Goal: Information Seeking & Learning: Learn about a topic

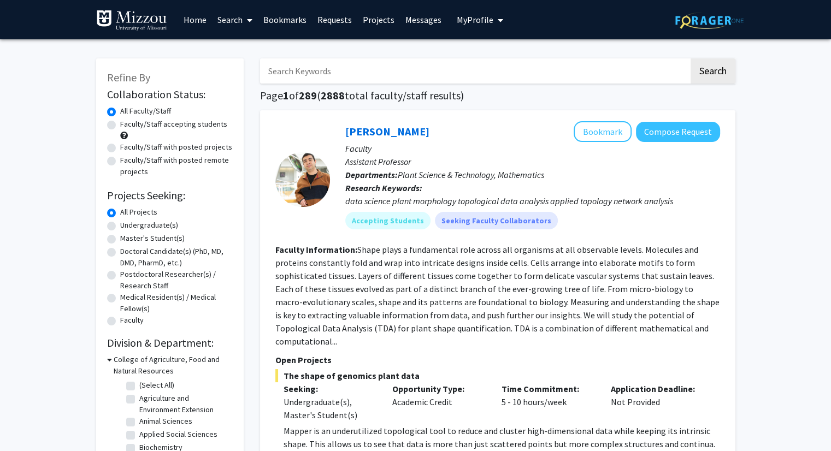
scroll to position [30, 0]
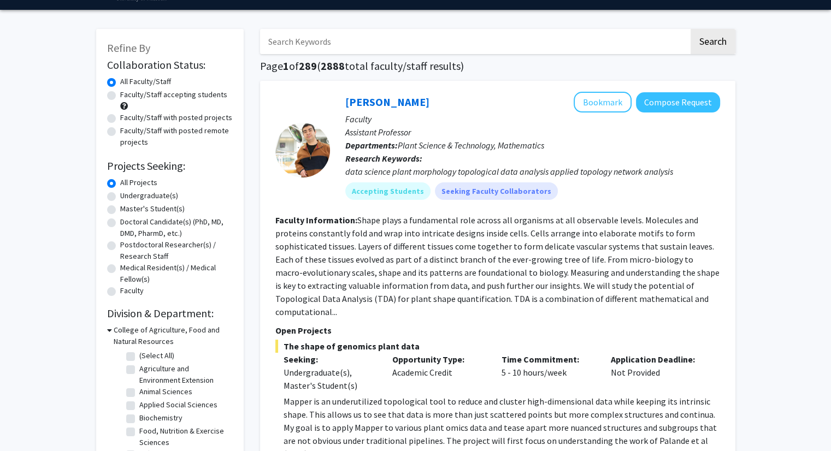
click at [319, 47] on input "Search Keywords" at bounding box center [474, 41] width 429 height 25
type input "d"
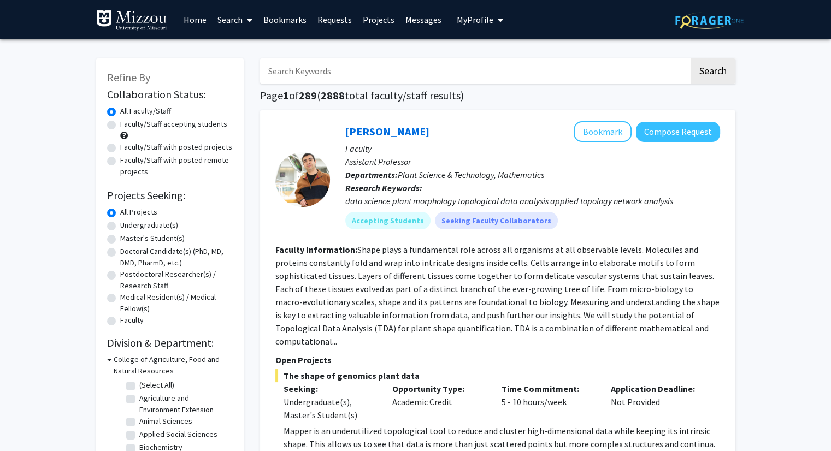
click at [192, 27] on link "Home" at bounding box center [195, 20] width 34 height 38
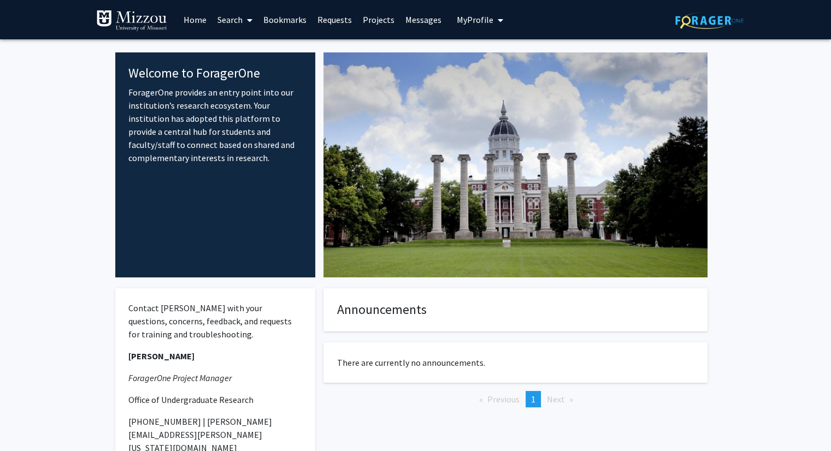
click at [233, 14] on link "Search" at bounding box center [235, 20] width 46 height 38
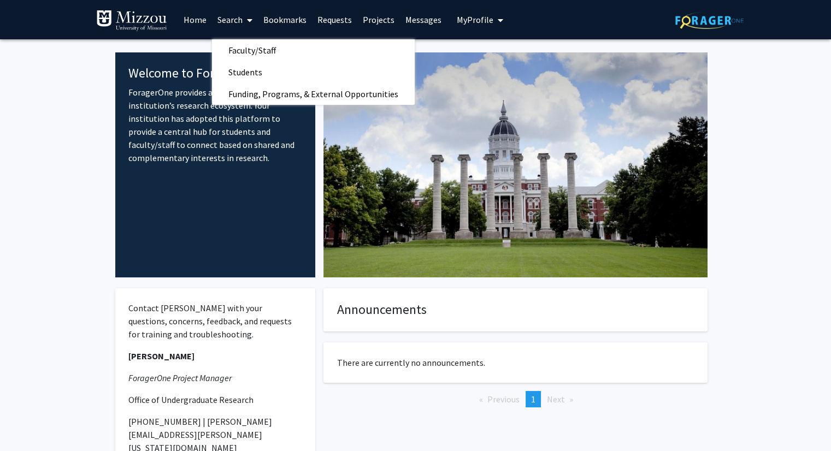
click at [233, 14] on link "Search" at bounding box center [235, 20] width 46 height 38
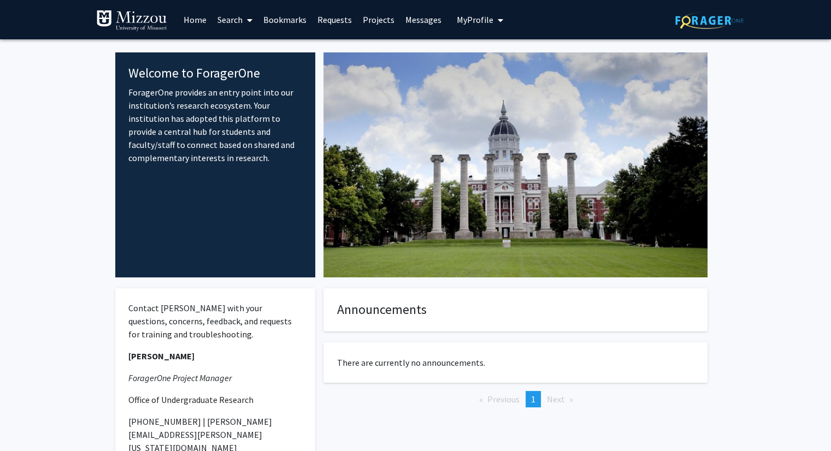
click at [235, 22] on link "Search" at bounding box center [235, 20] width 46 height 38
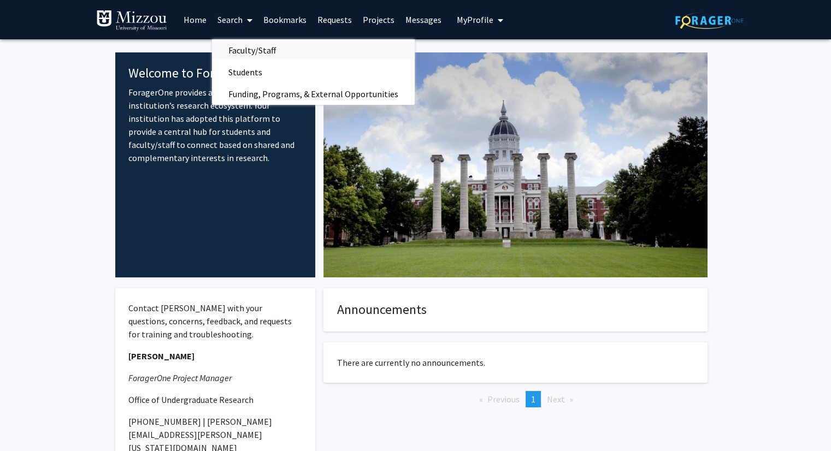
click at [241, 49] on span "Faculty/Staff" at bounding box center [252, 50] width 80 height 22
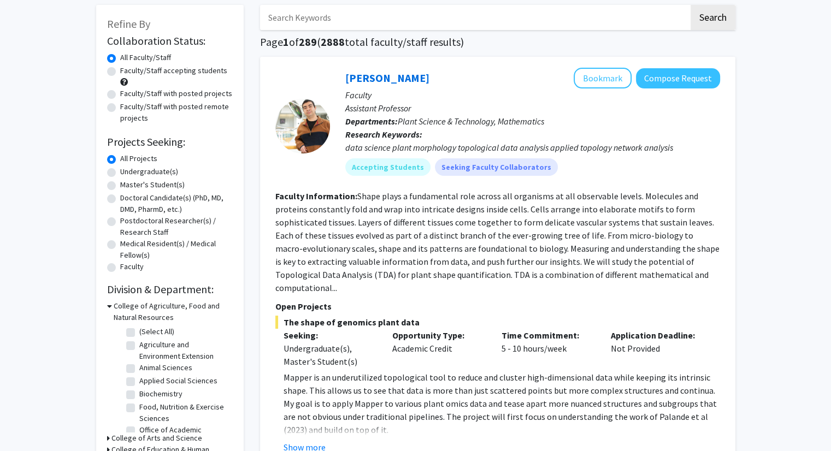
scroll to position [57, 0]
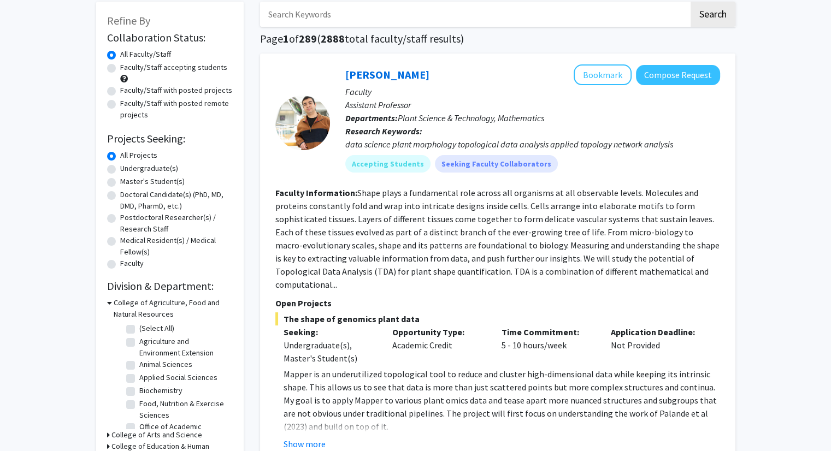
click at [120, 67] on label "Faculty/Staff accepting students" at bounding box center [173, 67] width 107 height 11
click at [120, 67] on input "Faculty/Staff accepting students" at bounding box center [123, 65] width 7 height 7
radio input "true"
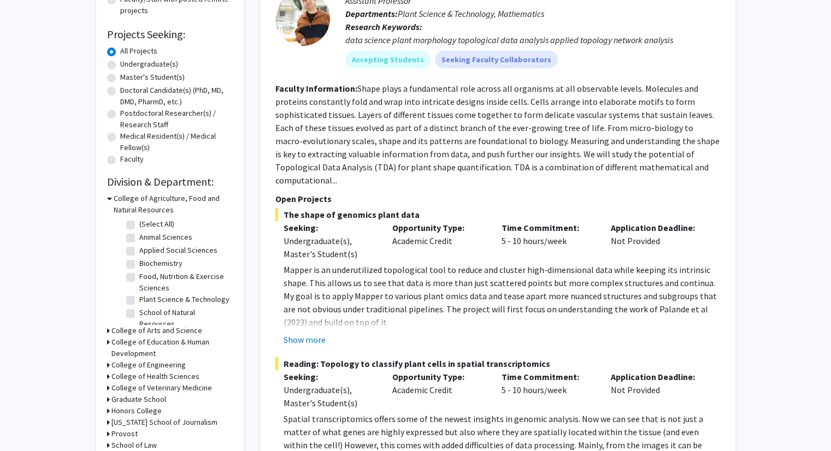
scroll to position [168, 0]
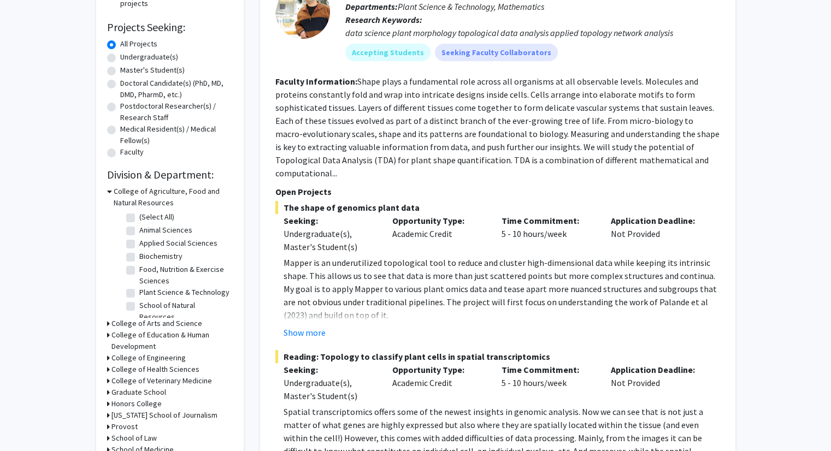
click at [139, 232] on label "Animal Sciences" at bounding box center [165, 230] width 53 height 11
click at [139, 232] on input "Animal Sciences" at bounding box center [142, 228] width 7 height 7
checkbox input "true"
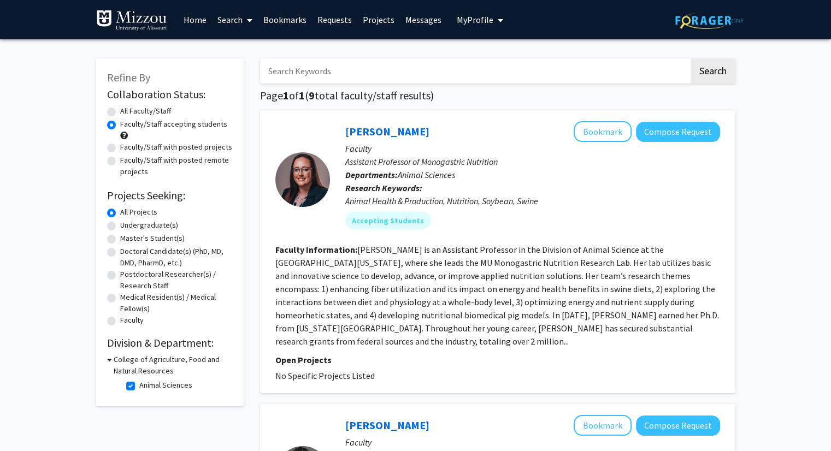
click at [139, 384] on label "Animal Sciences" at bounding box center [165, 385] width 53 height 11
click at [139, 384] on input "Animal Sciences" at bounding box center [142, 383] width 7 height 7
checkbox input "false"
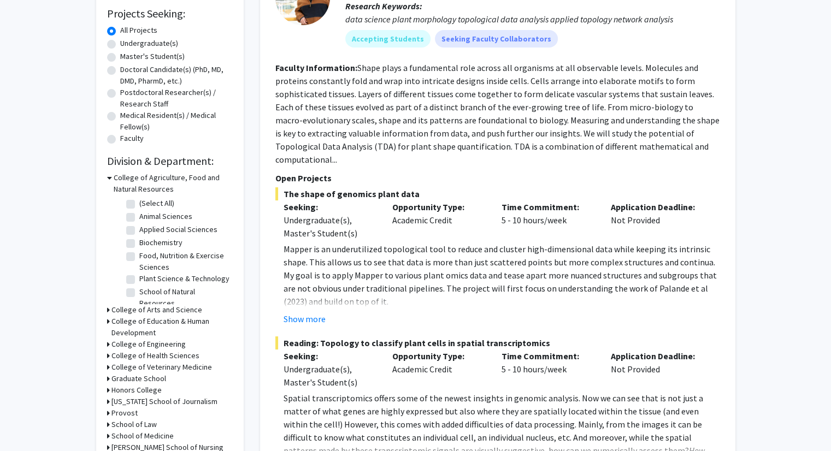
scroll to position [193, 0]
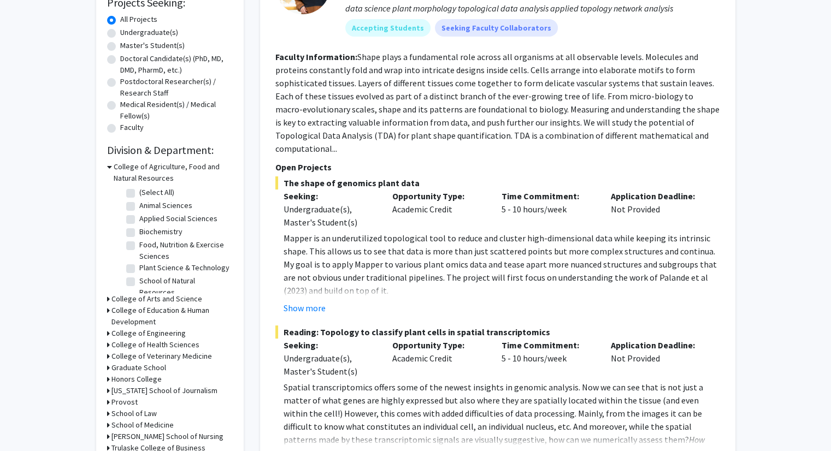
click at [105, 293] on div "Refine By Collaboration Status: Collaboration Status All Faculty/Staff Collabor…" at bounding box center [170, 171] width 148 height 611
click at [107, 297] on icon at bounding box center [108, 298] width 3 height 11
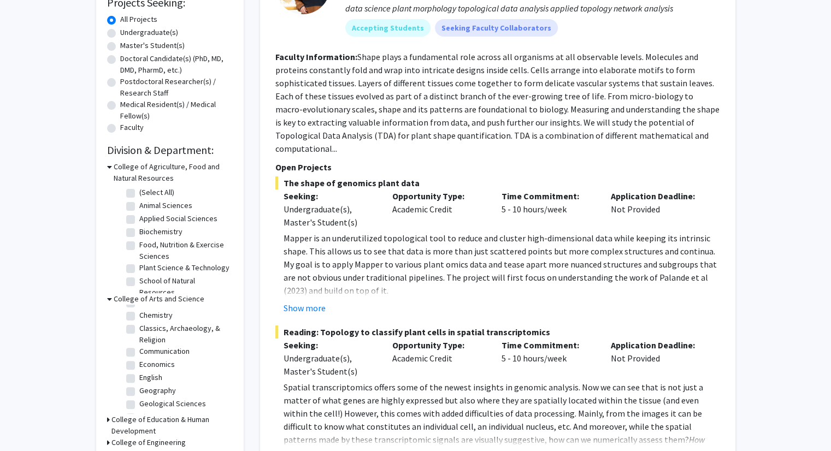
scroll to position [0, 0]
click at [139, 336] on label "Biological Sciences" at bounding box center [170, 339] width 63 height 11
click at [139, 336] on input "Biological Sciences" at bounding box center [142, 337] width 7 height 7
checkbox input "true"
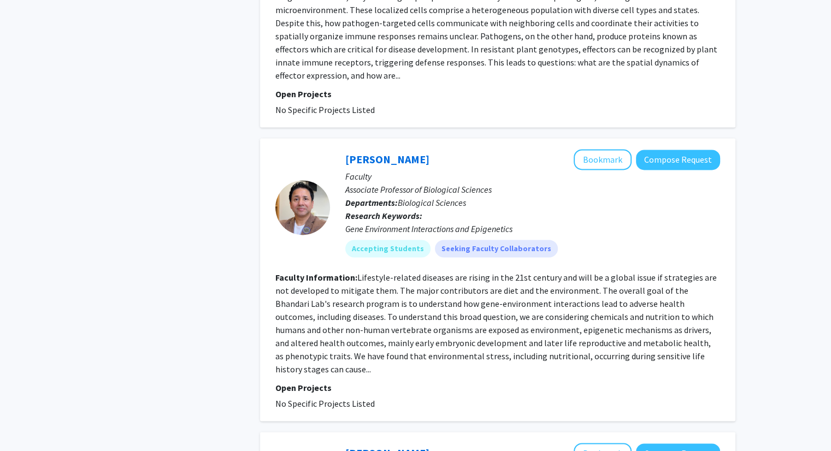
scroll to position [1457, 0]
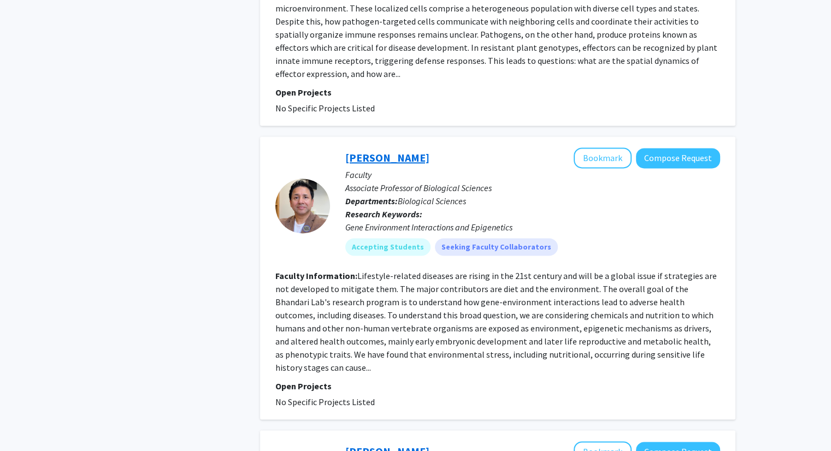
click at [388, 151] on link "Ramji K. Bhandari" at bounding box center [387, 158] width 84 height 14
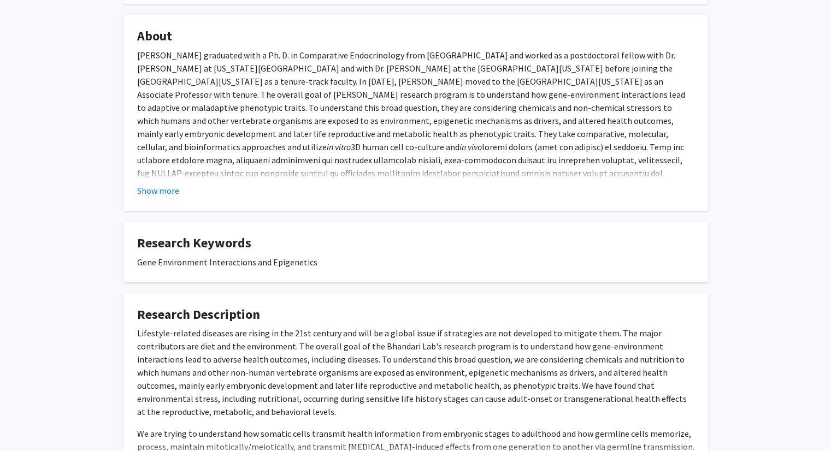
scroll to position [172, 0]
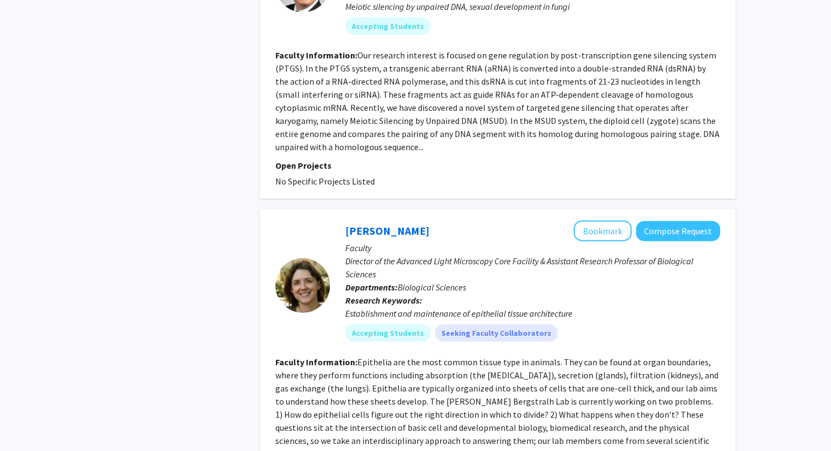
scroll to position [2581, 0]
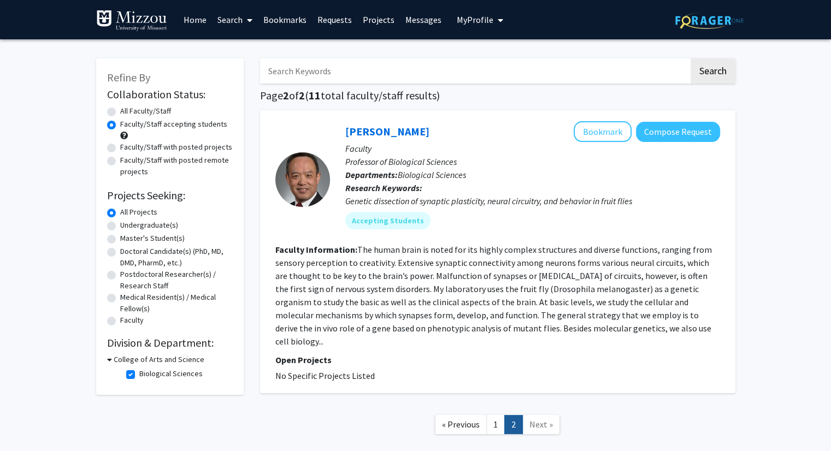
click at [120, 147] on label "Faculty/Staff with posted projects" at bounding box center [176, 147] width 112 height 11
click at [120, 147] on input "Faculty/Staff with posted projects" at bounding box center [123, 145] width 7 height 7
radio input "true"
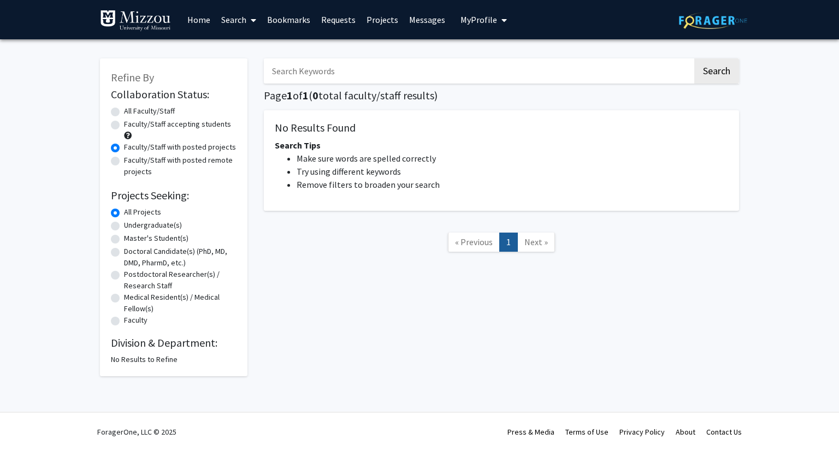
click at [124, 110] on label "All Faculty/Staff" at bounding box center [149, 110] width 51 height 11
click at [124, 110] on input "All Faculty/Staff" at bounding box center [127, 108] width 7 height 7
radio input "true"
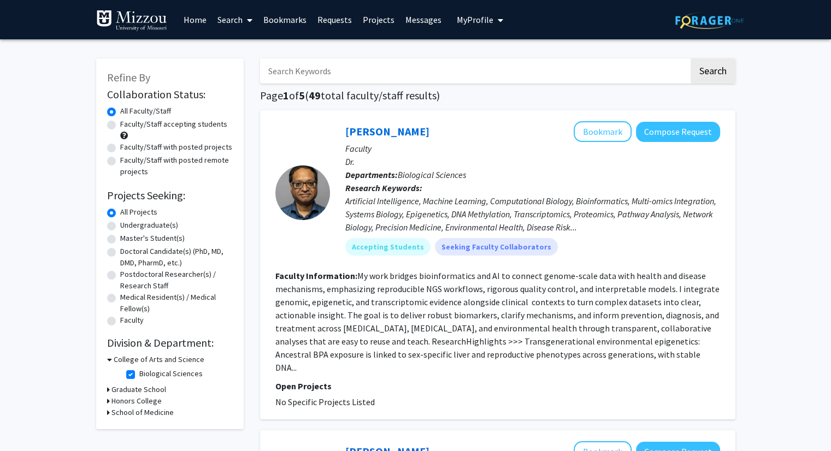
click at [139, 374] on label "Biological Sciences" at bounding box center [170, 373] width 63 height 11
click at [139, 374] on input "Biological Sciences" at bounding box center [142, 371] width 7 height 7
checkbox input "false"
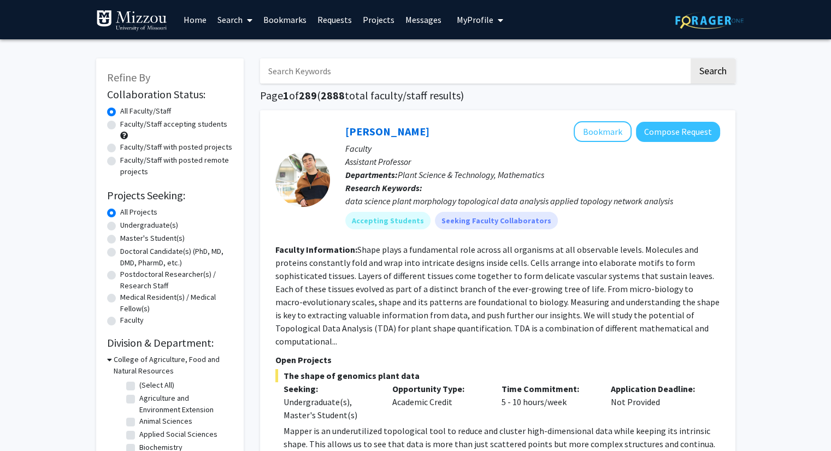
click at [328, 71] on input "Search Keywords" at bounding box center [474, 70] width 429 height 25
type input "genetic"
click at [722, 69] on button "Search" at bounding box center [713, 70] width 45 height 25
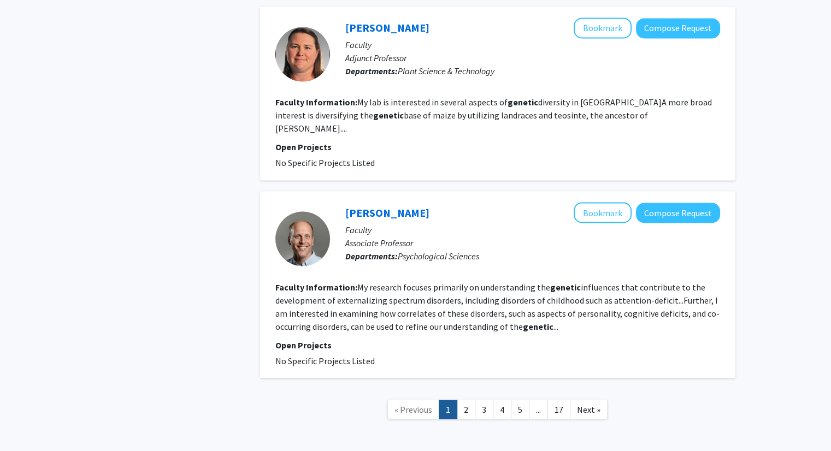
scroll to position [1908, 0]
click at [461, 399] on link "2" at bounding box center [466, 408] width 19 height 19
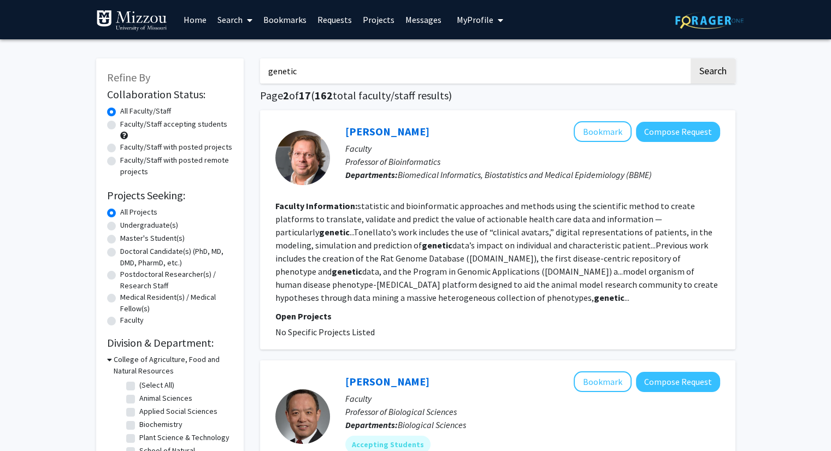
click at [229, 30] on link "Search" at bounding box center [235, 20] width 46 height 38
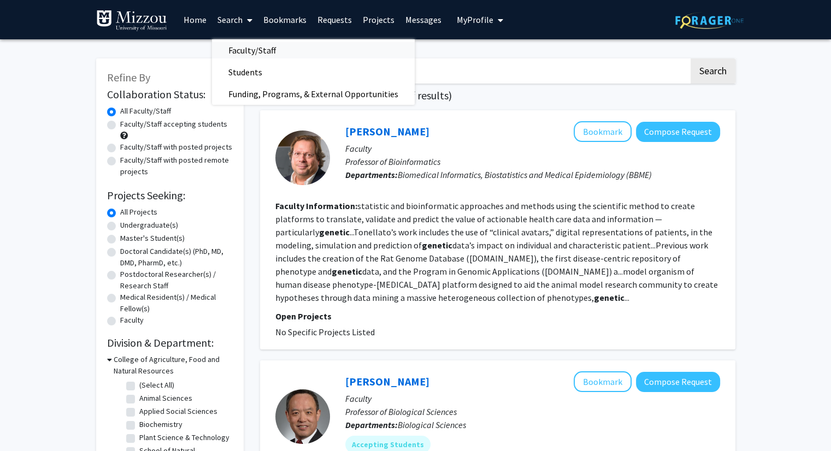
click at [243, 50] on span "Faculty/Staff" at bounding box center [252, 50] width 80 height 22
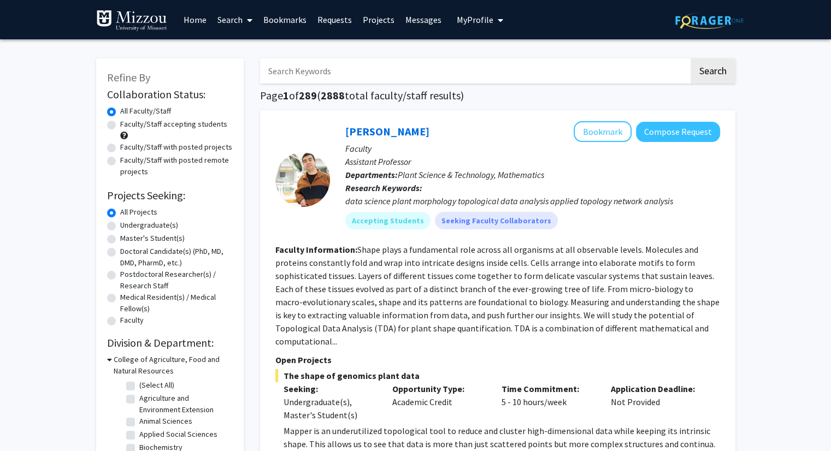
click at [120, 124] on label "Faculty/Staff accepting students" at bounding box center [173, 124] width 107 height 11
click at [120, 124] on input "Faculty/Staff accepting students" at bounding box center [123, 122] width 7 height 7
radio input "true"
click at [120, 146] on label "Faculty/Staff with posted projects" at bounding box center [176, 147] width 112 height 11
click at [120, 146] on input "Faculty/Staff with posted projects" at bounding box center [123, 145] width 7 height 7
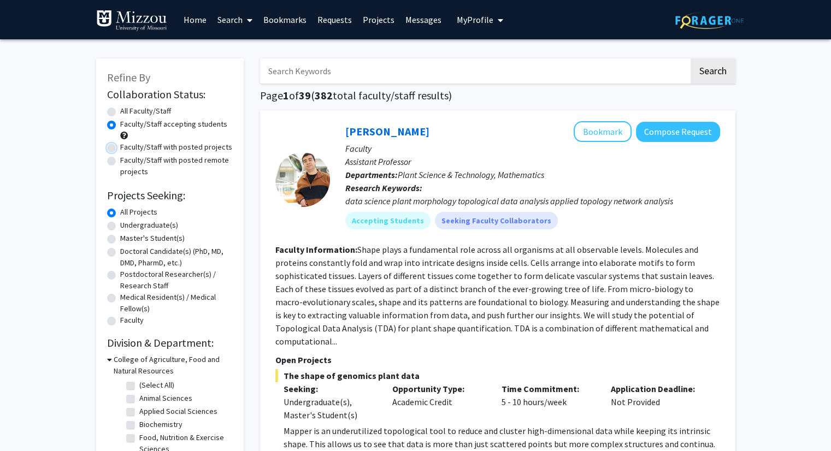
radio input "true"
click at [326, 79] on input "Search Keywords" at bounding box center [474, 70] width 429 height 25
click at [120, 115] on label "All Faculty/Staff" at bounding box center [145, 110] width 51 height 11
click at [120, 113] on input "All Faculty/Staff" at bounding box center [123, 108] width 7 height 7
radio input "true"
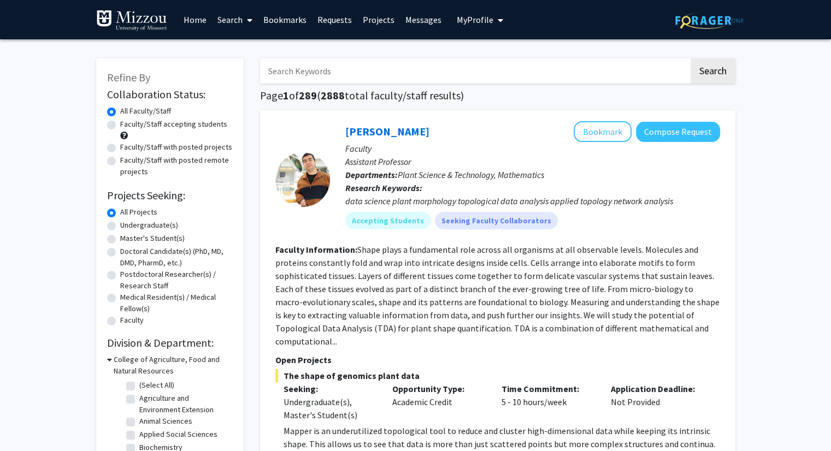
click at [344, 71] on input "Search Keywords" at bounding box center [474, 70] width 429 height 25
type input "animal science"
click at [691, 58] on button "Search" at bounding box center [713, 70] width 45 height 25
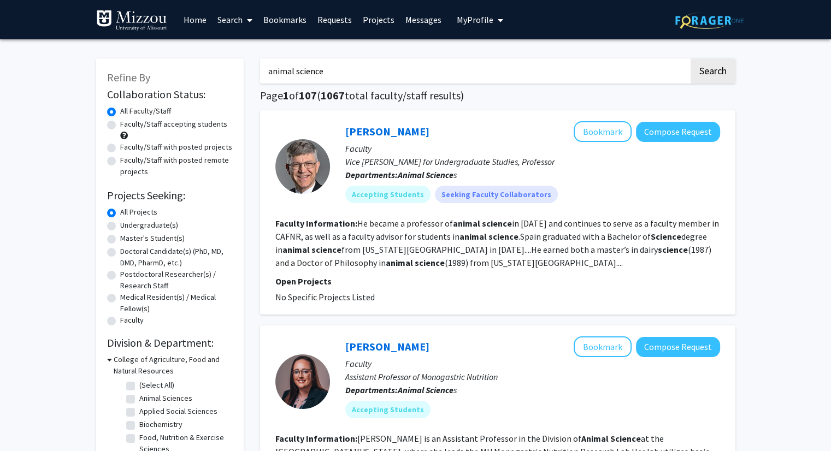
click at [225, 24] on link "Search" at bounding box center [235, 20] width 46 height 38
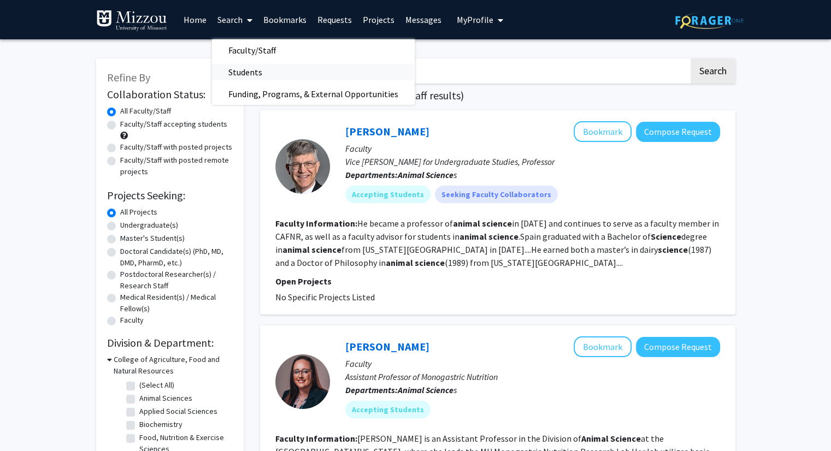
click at [245, 75] on span "Students" at bounding box center [245, 72] width 67 height 22
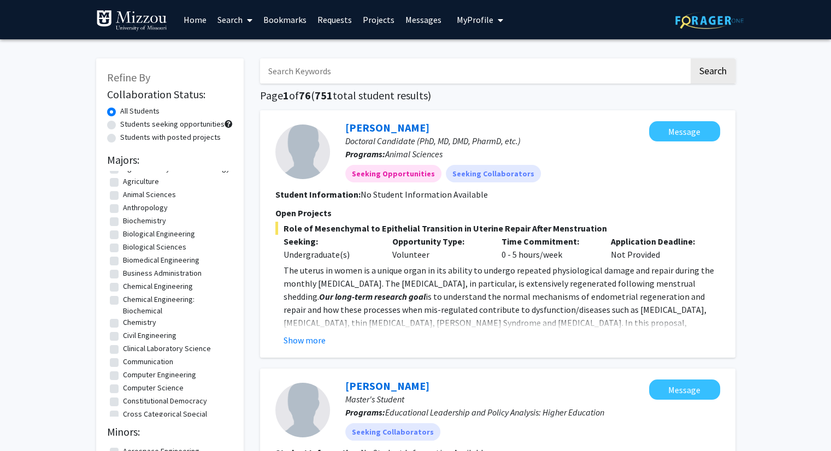
scroll to position [24, 0]
click at [123, 253] on label "Biological Sciences" at bounding box center [154, 247] width 63 height 11
click at [123, 249] on input "Biological Sciences" at bounding box center [126, 245] width 7 height 7
checkbox input "true"
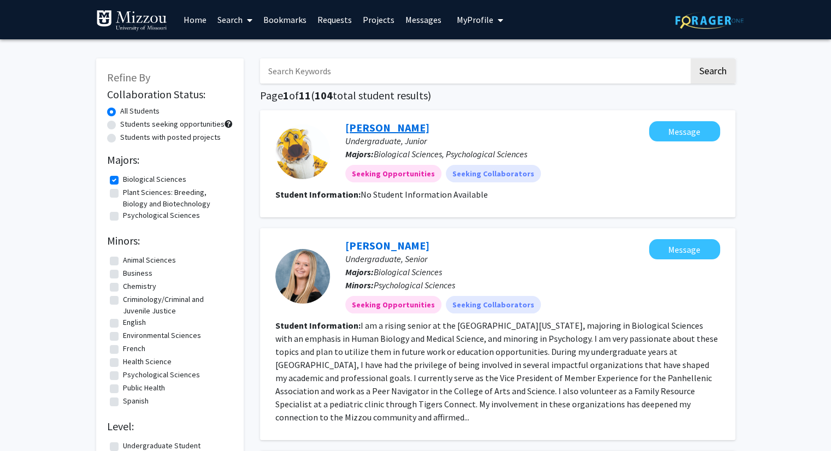
click at [389, 127] on link "[PERSON_NAME]" at bounding box center [387, 128] width 84 height 14
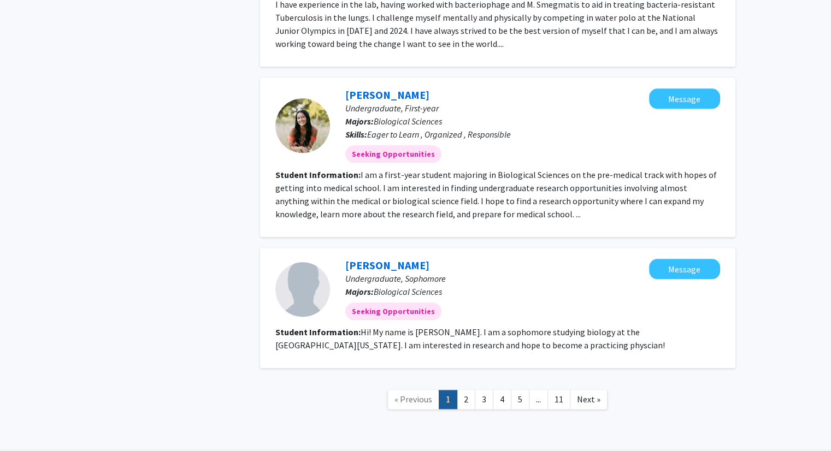
scroll to position [1187, 0]
click at [367, 88] on link "[PERSON_NAME]" at bounding box center [387, 95] width 84 height 14
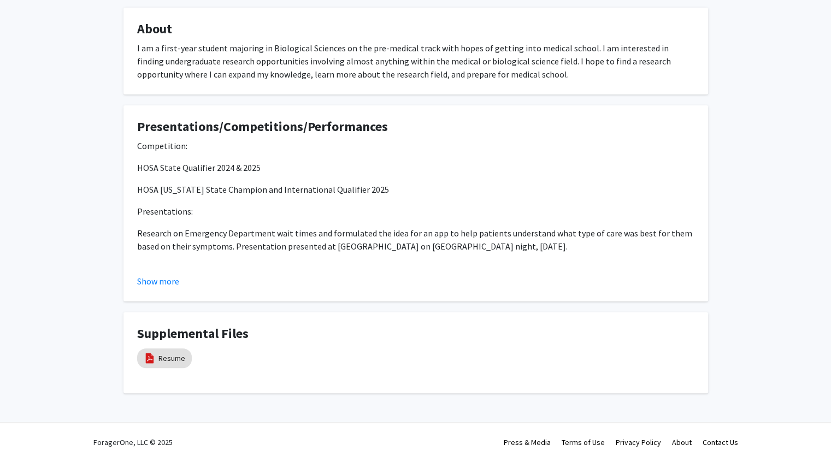
scroll to position [187, 0]
